Goal: Task Accomplishment & Management: Complete application form

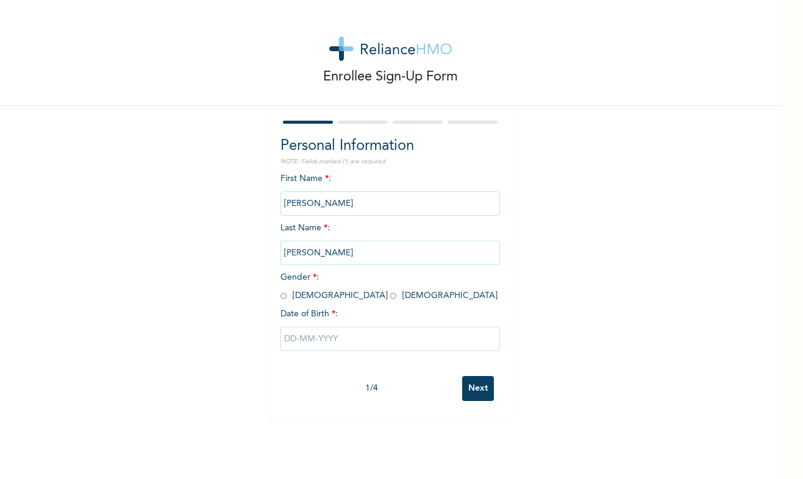
click at [280, 297] on input "radio" at bounding box center [283, 296] width 6 height 12
radio input "true"
click at [286, 336] on input "text" at bounding box center [389, 339] width 219 height 24
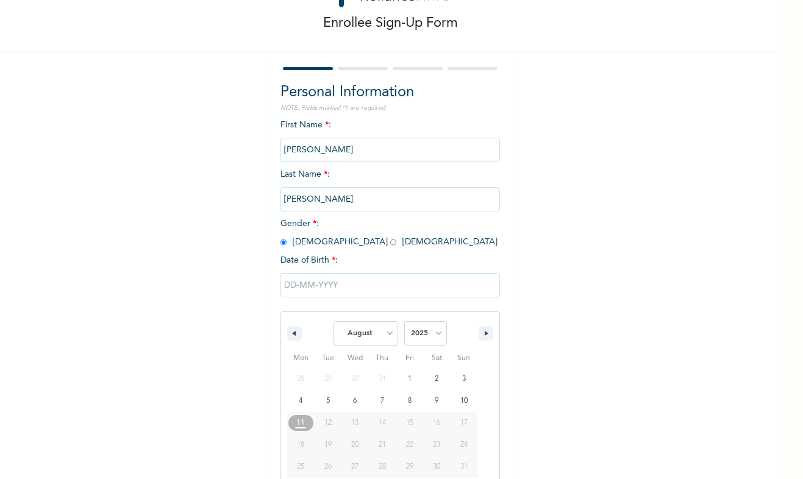
scroll to position [75, 0]
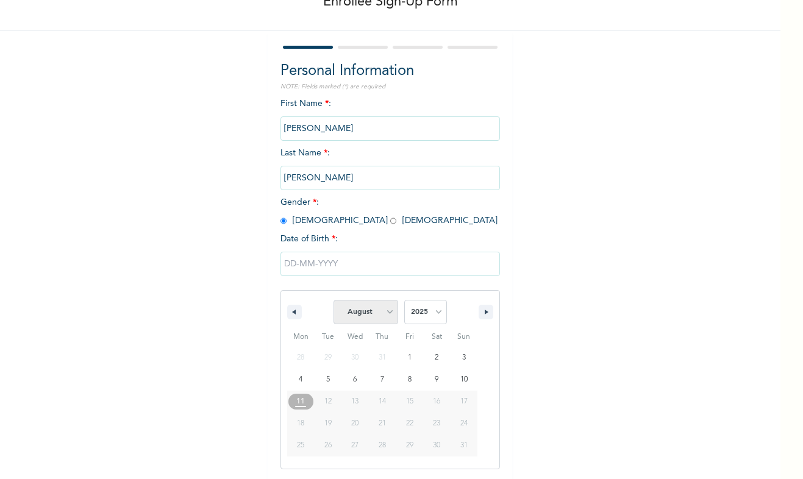
click at [379, 319] on select "January February March April May June July August September October November De…" at bounding box center [365, 312] width 65 height 24
select select "3"
click at [333, 300] on select "January February March April May June July August September October November De…" at bounding box center [365, 312] width 65 height 24
type input "[DATE]"
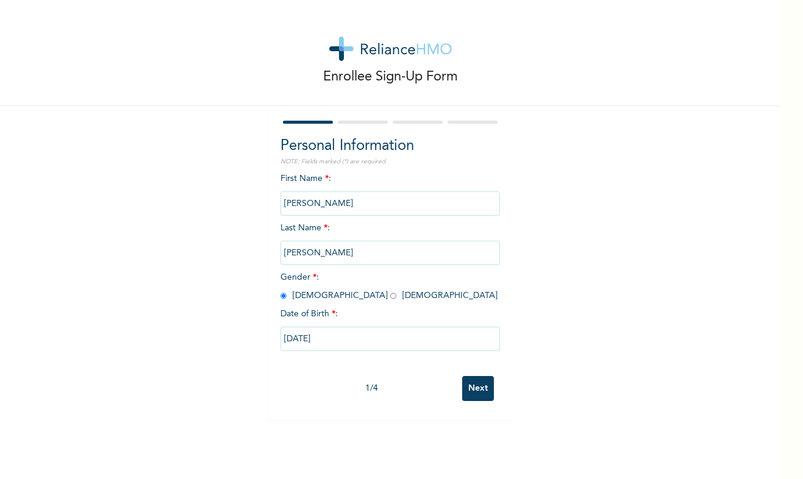
click at [326, 342] on input "[DATE]" at bounding box center [389, 339] width 219 height 24
select select "3"
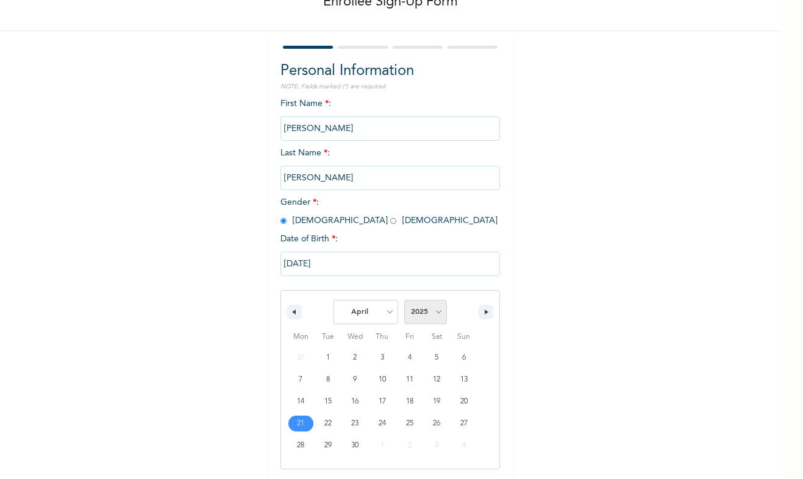
click at [434, 314] on select "2025 2024 2023 2022 2021 2020 2019 2018 2017 2016 2015 2014 2013 2012 2011 2010…" at bounding box center [425, 312] width 43 height 24
select select "1976"
click at [404, 300] on select "2025 2024 2023 2022 2021 2020 2019 2018 2017 2016 2015 2014 2013 2012 2011 2010…" at bounding box center [425, 312] width 43 height 24
type input "[DATE]"
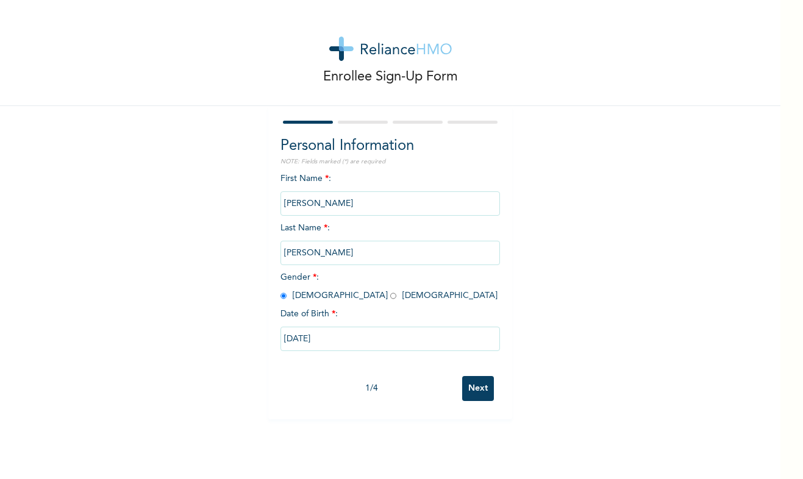
click at [480, 389] on input "Next" at bounding box center [478, 388] width 32 height 25
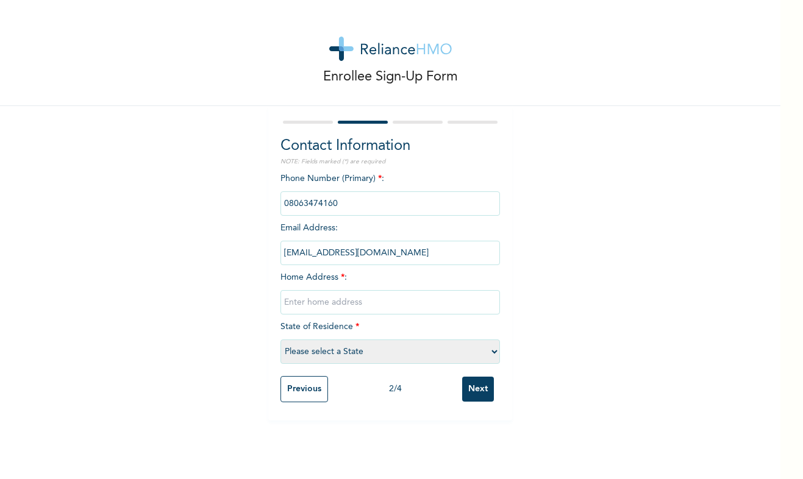
click at [310, 299] on input "text" at bounding box center [389, 302] width 219 height 24
type input "O"
type input "Opposite Liquid Bulk Fuel Oil Terminal , [GEOGRAPHIC_DATA][PERSON_NAME], Mgbuod…"
click at [337, 353] on select "Please select a State [PERSON_NAME] (FCT) [PERSON_NAME] Ibom [GEOGRAPHIC_DATA] …" at bounding box center [389, 351] width 219 height 24
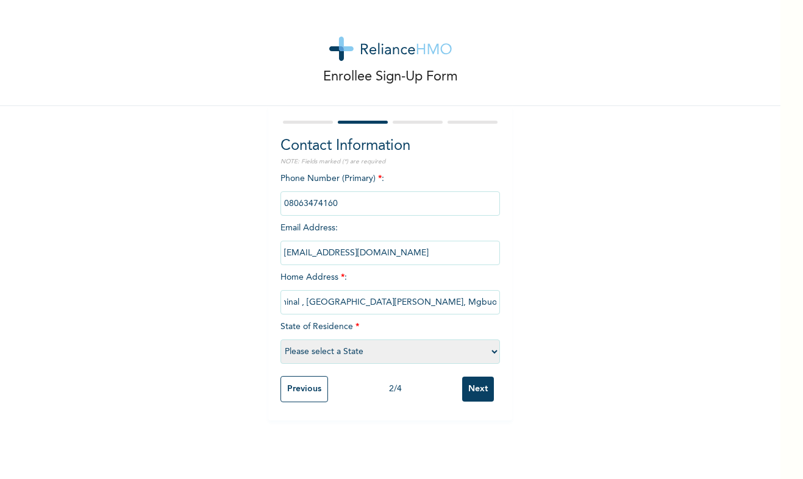
scroll to position [0, 0]
select select "33"
click at [280, 339] on select "Please select a State [PERSON_NAME] (FCT) [PERSON_NAME] Ibom [GEOGRAPHIC_DATA] …" at bounding box center [389, 351] width 219 height 24
click at [480, 392] on input "Next" at bounding box center [478, 389] width 32 height 25
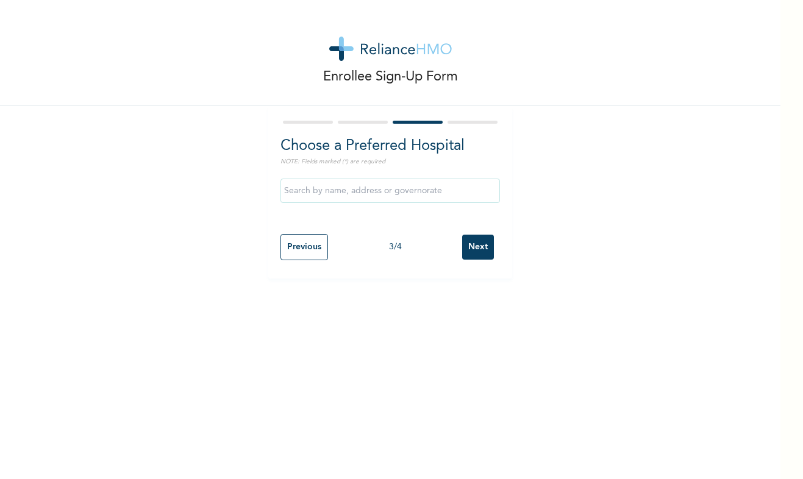
click at [376, 196] on input "text" at bounding box center [389, 191] width 219 height 24
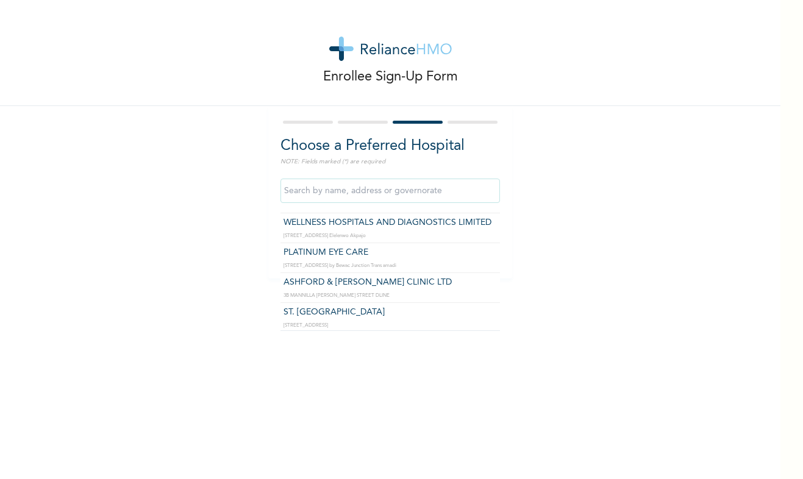
scroll to position [2559, 0]
type input "ST. [GEOGRAPHIC_DATA]"
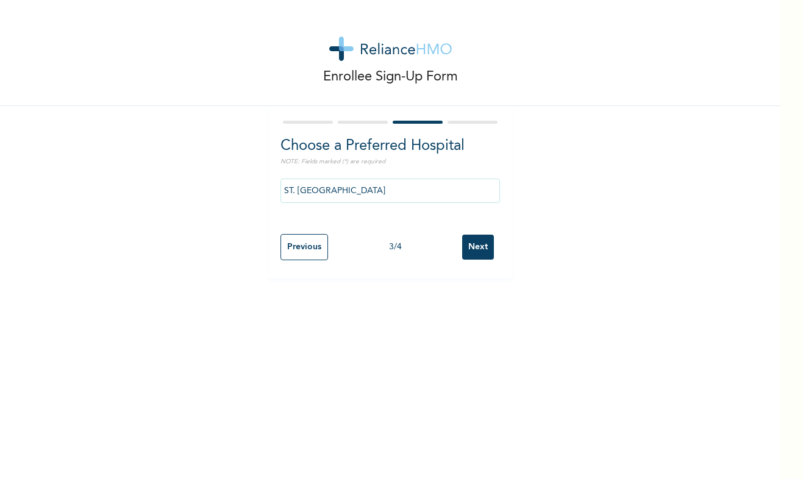
click at [470, 255] on input "Next" at bounding box center [478, 247] width 32 height 25
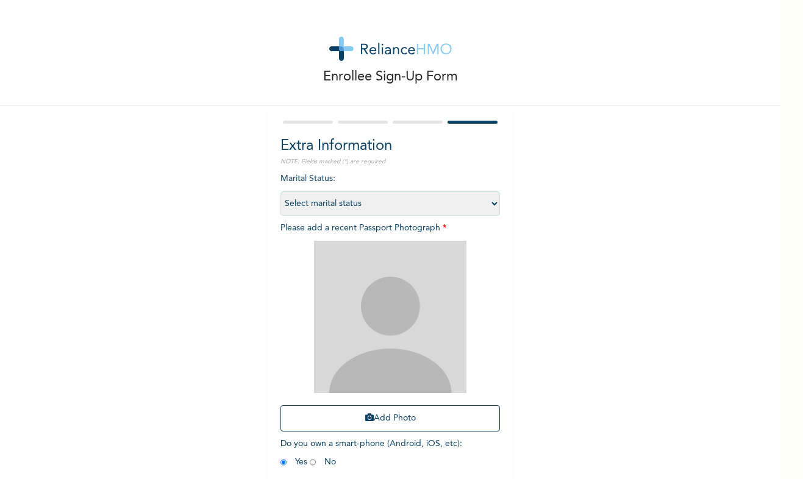
click at [481, 208] on select "Select marital status [DEMOGRAPHIC_DATA] Married [DEMOGRAPHIC_DATA] Widow/[DEMO…" at bounding box center [389, 203] width 219 height 24
select select "2"
click at [280, 191] on select "Select marital status [DEMOGRAPHIC_DATA] Married [DEMOGRAPHIC_DATA] Widow/[DEMO…" at bounding box center [389, 203] width 219 height 24
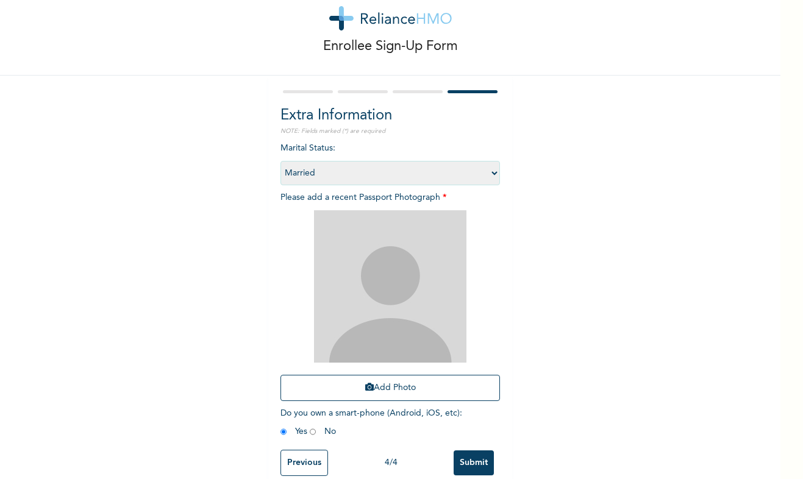
scroll to position [55, 0]
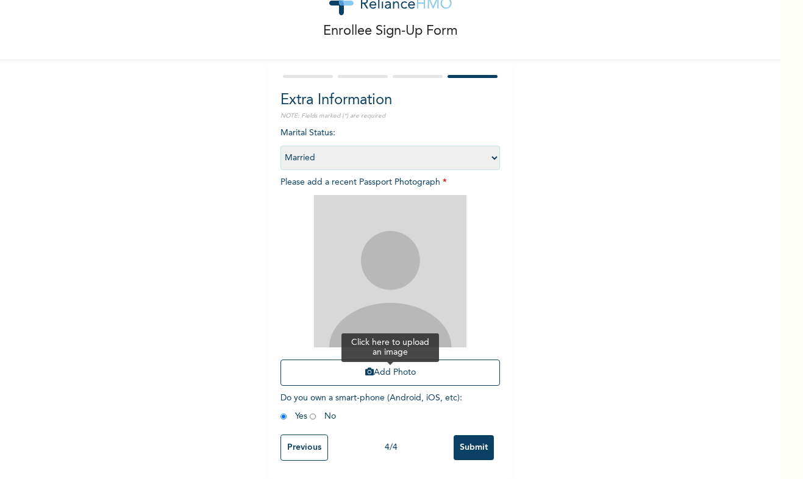
click at [400, 360] on button "Add Photo" at bounding box center [389, 373] width 219 height 26
click at [406, 361] on button "Add Photo" at bounding box center [389, 373] width 219 height 26
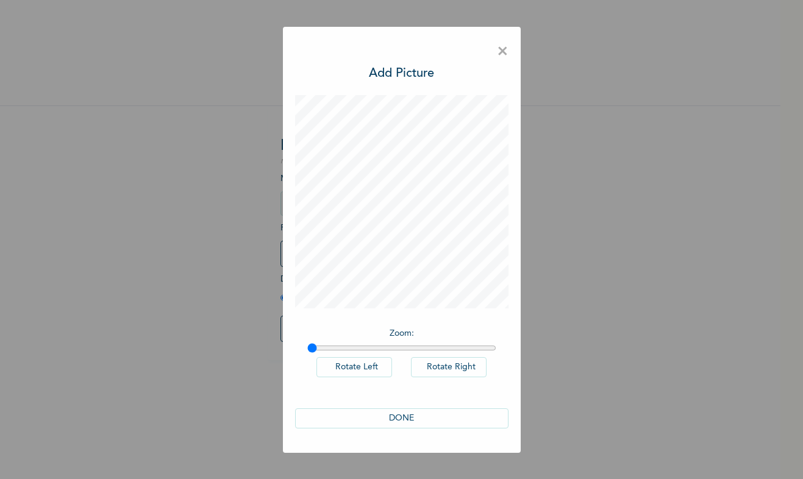
click at [410, 416] on button "DONE" at bounding box center [401, 418] width 213 height 20
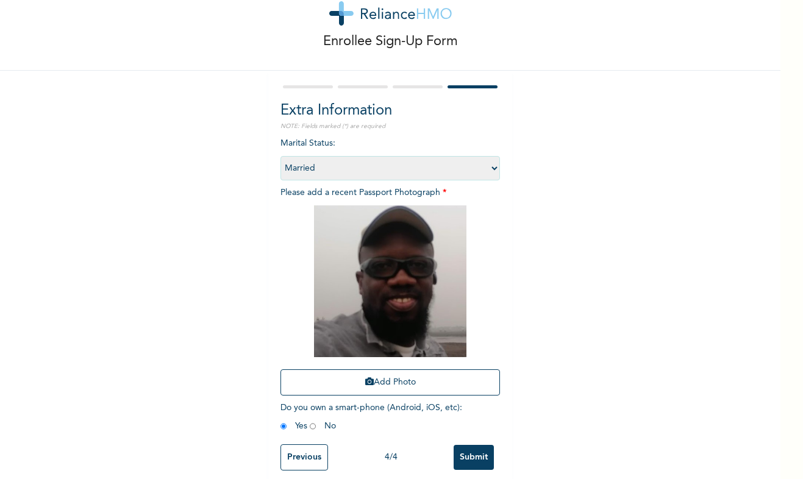
scroll to position [54, 0]
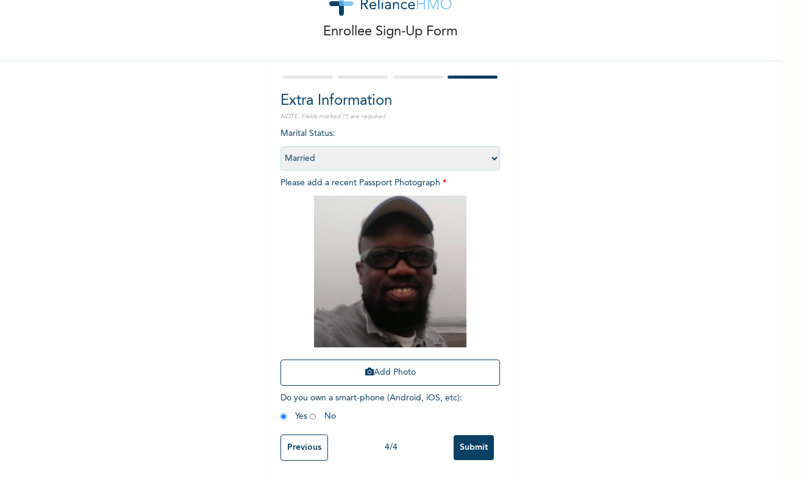
click at [475, 435] on input "Submit" at bounding box center [473, 447] width 40 height 25
